Goal: Task Accomplishment & Management: Manage account settings

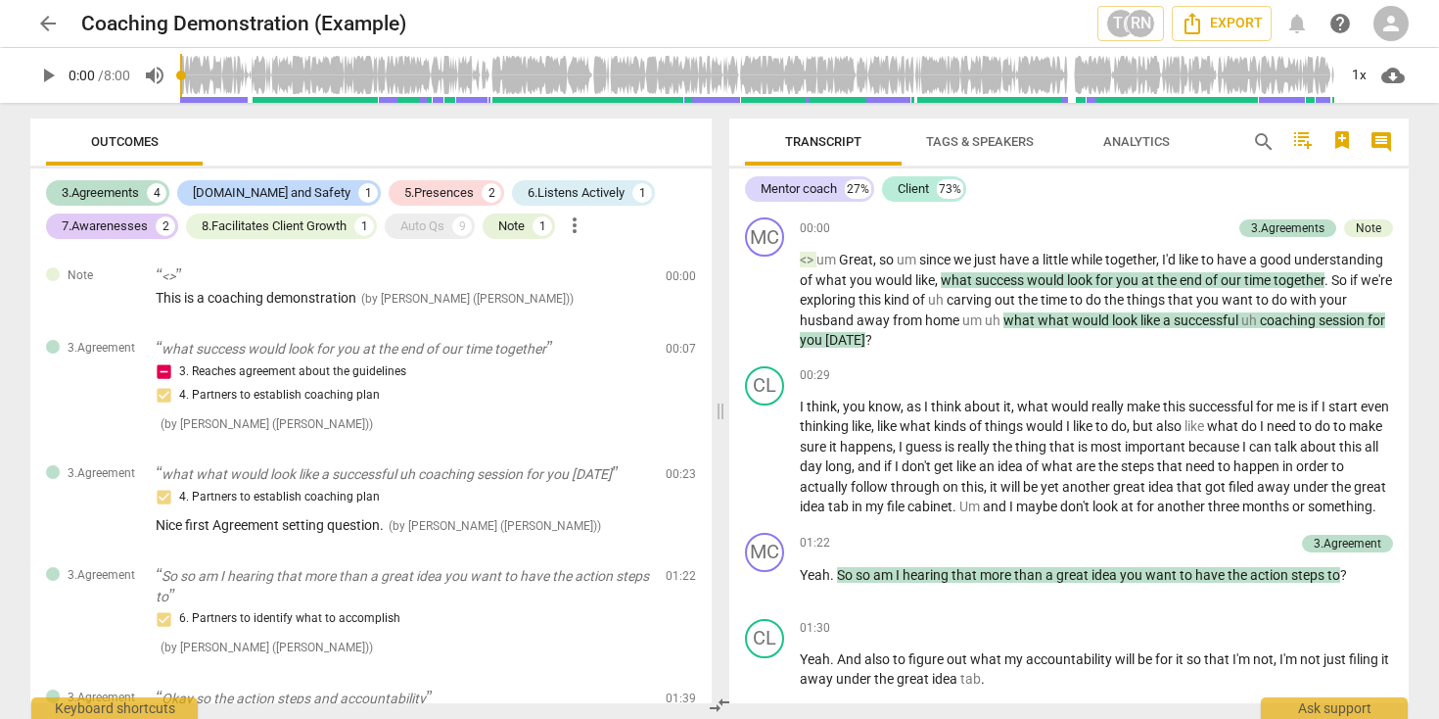
click at [1387, 17] on span "person" at bounding box center [1390, 23] width 23 height 23
click at [1382, 55] on li "Login" at bounding box center [1389, 46] width 70 height 47
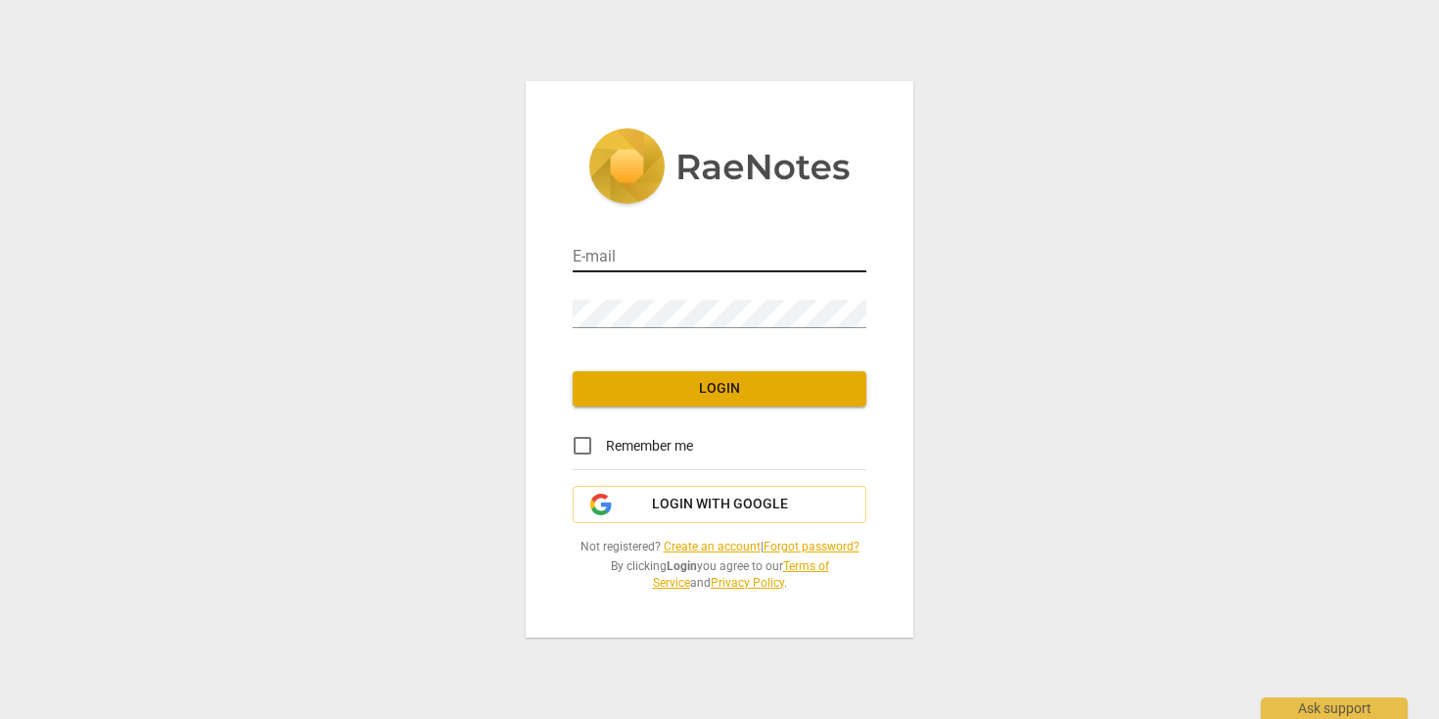
click at [721, 251] on input "email" at bounding box center [720, 258] width 294 height 28
type input "gyoga.coach@gmail.com"
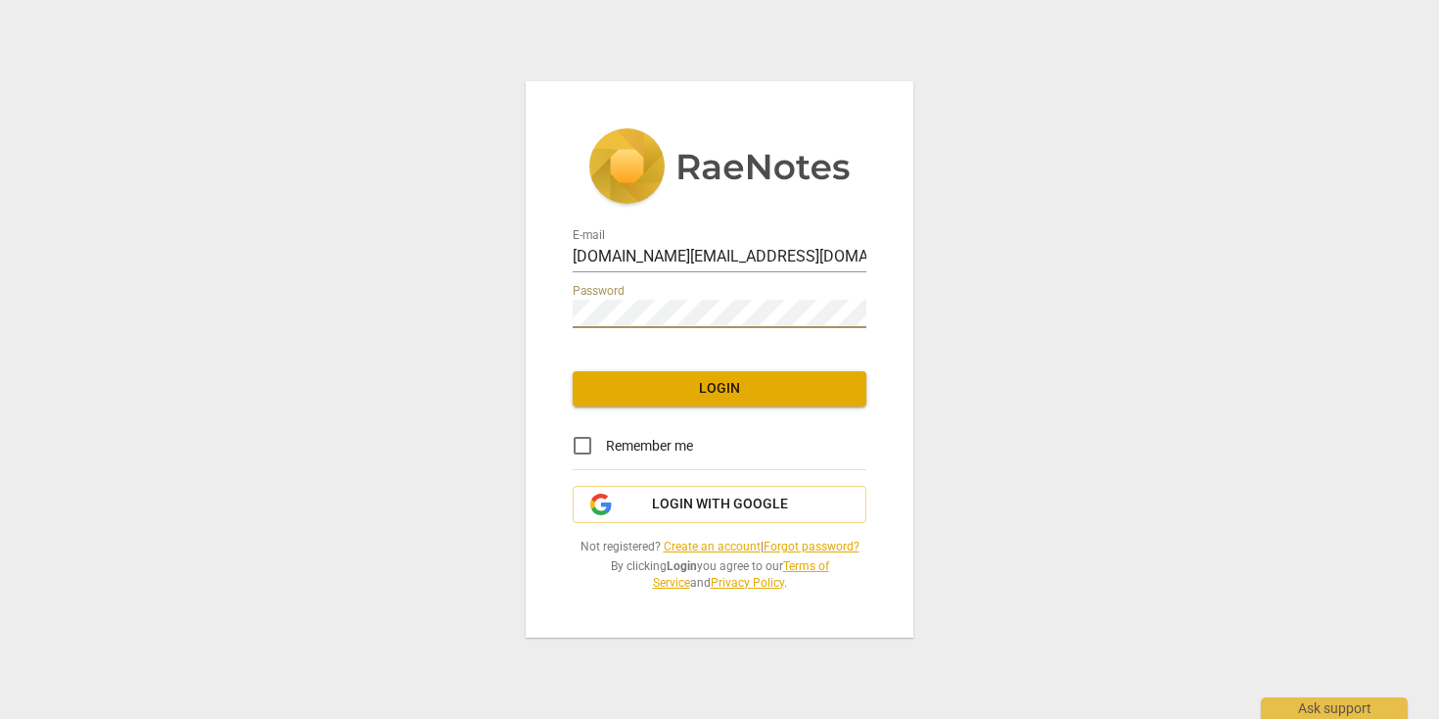
click at [703, 390] on span "Login" at bounding box center [719, 389] width 262 height 20
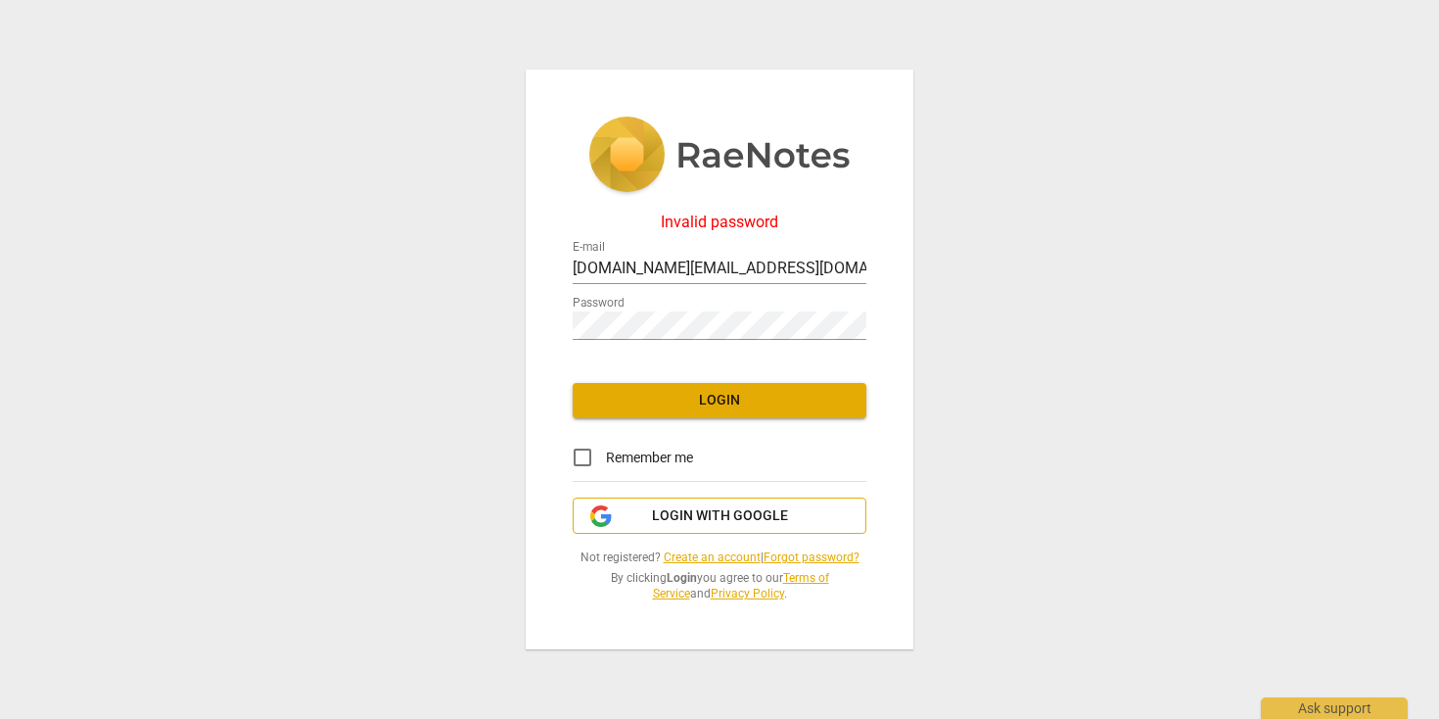
click at [706, 515] on span "Login with Google" at bounding box center [720, 516] width 136 height 20
